Goal: Navigation & Orientation: Find specific page/section

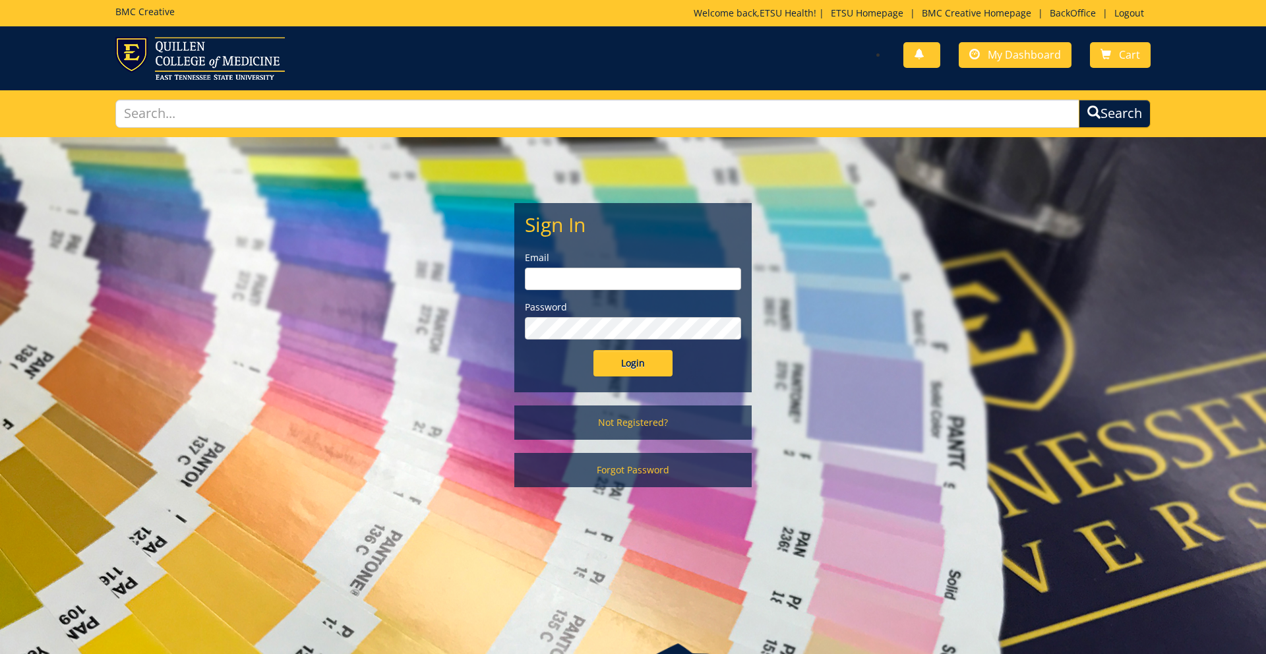
type input "etsuhealthprojects@etsu.edu"
click at [633, 365] on input "Login" at bounding box center [632, 363] width 79 height 26
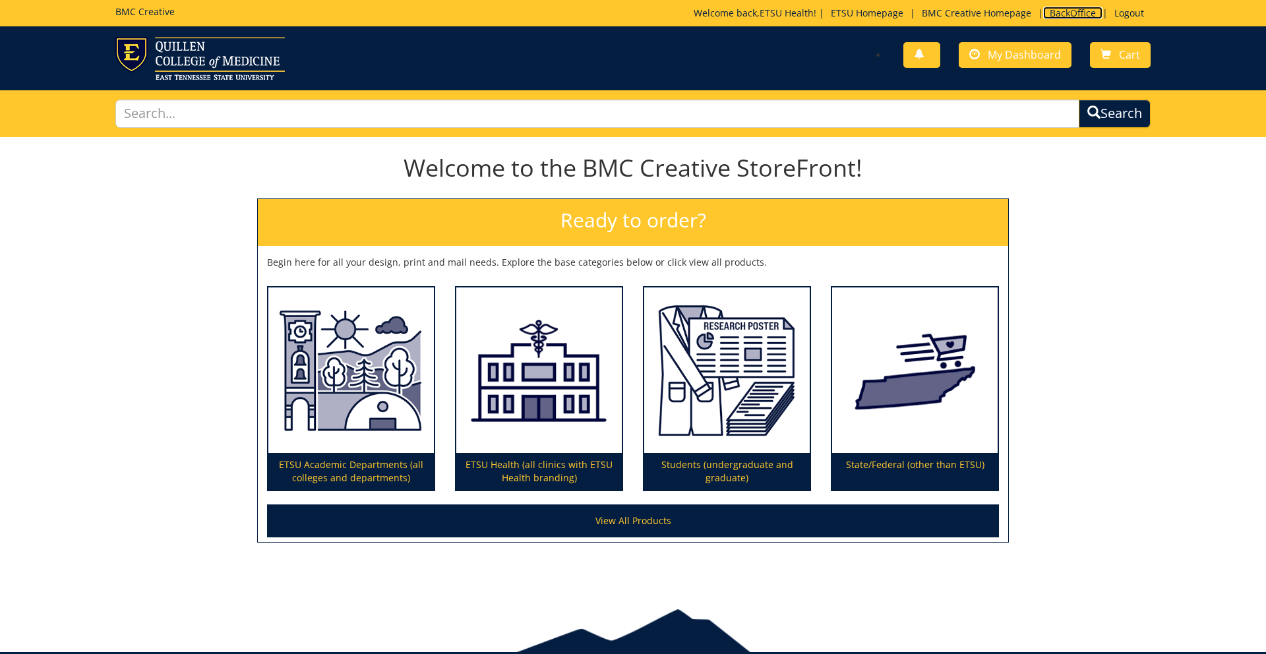
click at [1058, 11] on link "BackOffice" at bounding box center [1072, 13] width 59 height 13
